Goal: Check status: Check status

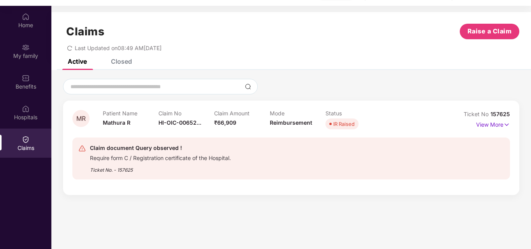
scroll to position [39, 0]
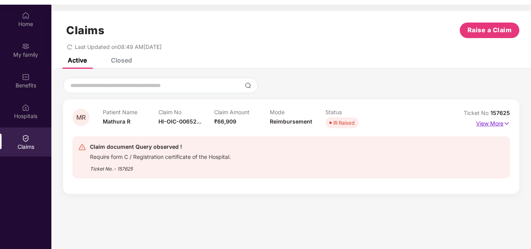
click at [497, 125] on p "View More" at bounding box center [493, 123] width 34 height 11
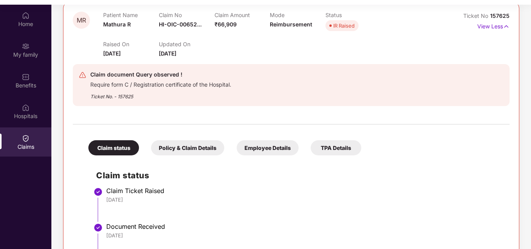
scroll to position [117, 0]
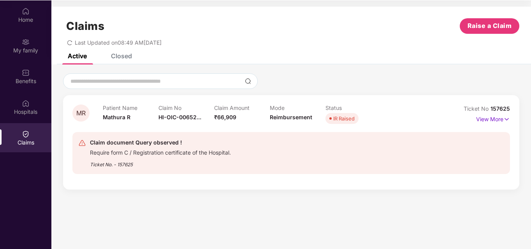
scroll to position [44, 0]
click at [500, 118] on p "View More" at bounding box center [493, 118] width 34 height 11
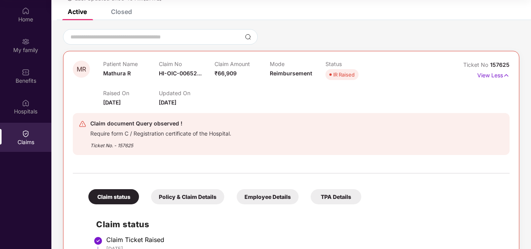
scroll to position [0, 0]
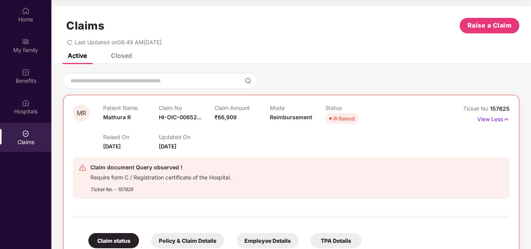
click at [161, 15] on div "Claims Raise a Claim Last Updated on 08:49 AM, 11 Aug 2025" at bounding box center [290, 29] width 479 height 47
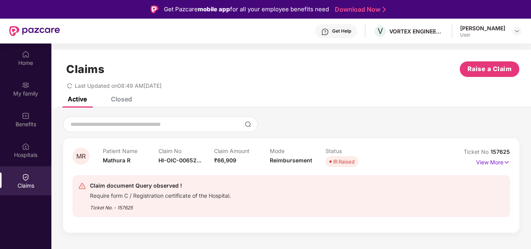
scroll to position [39, 0]
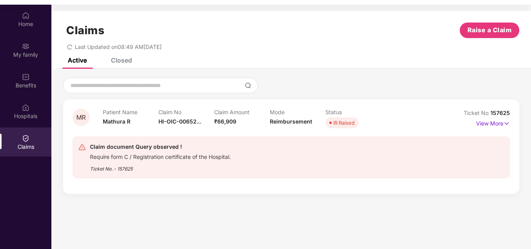
click at [495, 117] on div "Ticket No 157625" at bounding box center [486, 113] width 46 height 9
click at [492, 121] on p "View More" at bounding box center [493, 123] width 34 height 11
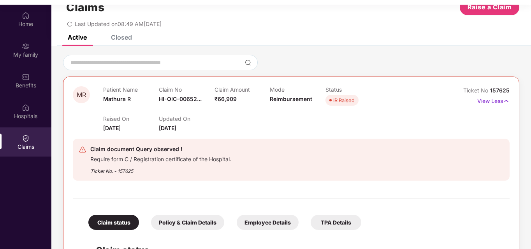
scroll to position [0, 0]
